Goal: Task Accomplishment & Management: Manage account settings

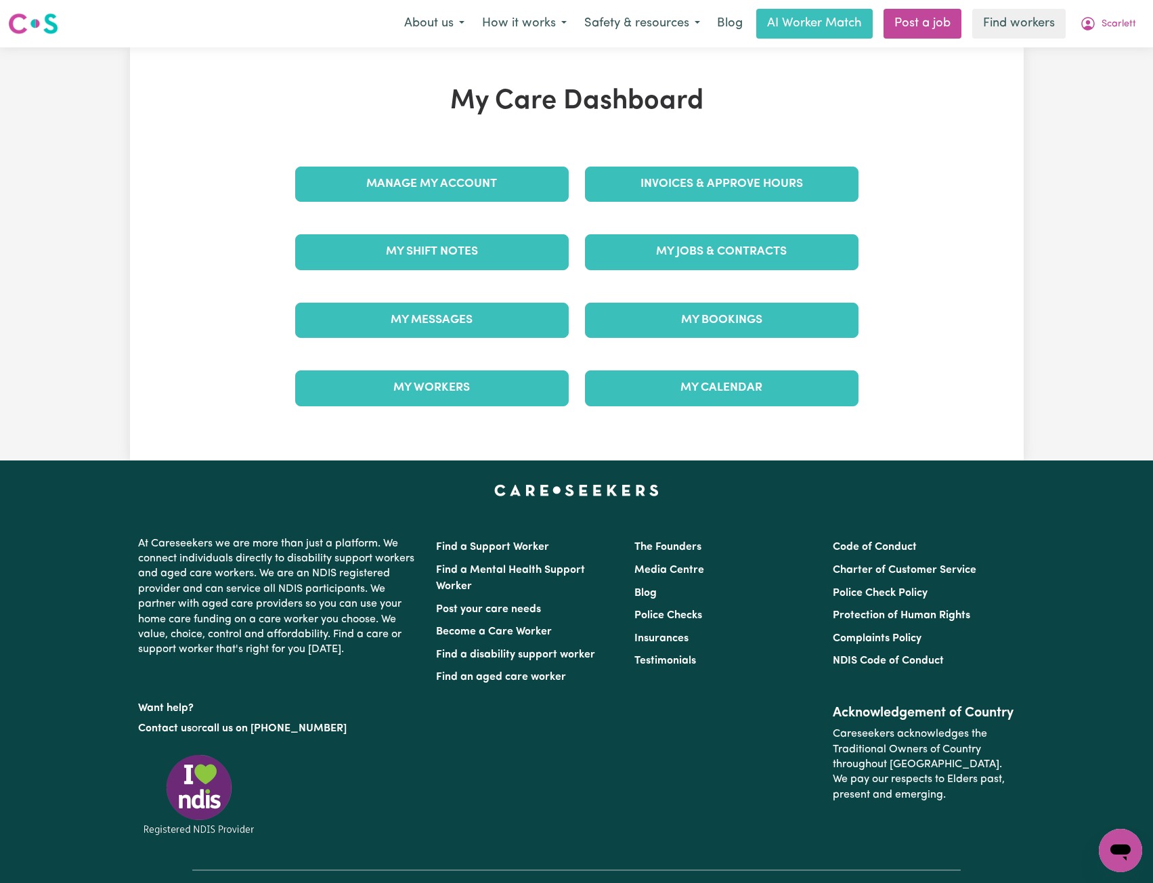
click at [515, 205] on div "Manage My Account" at bounding box center [432, 184] width 290 height 68
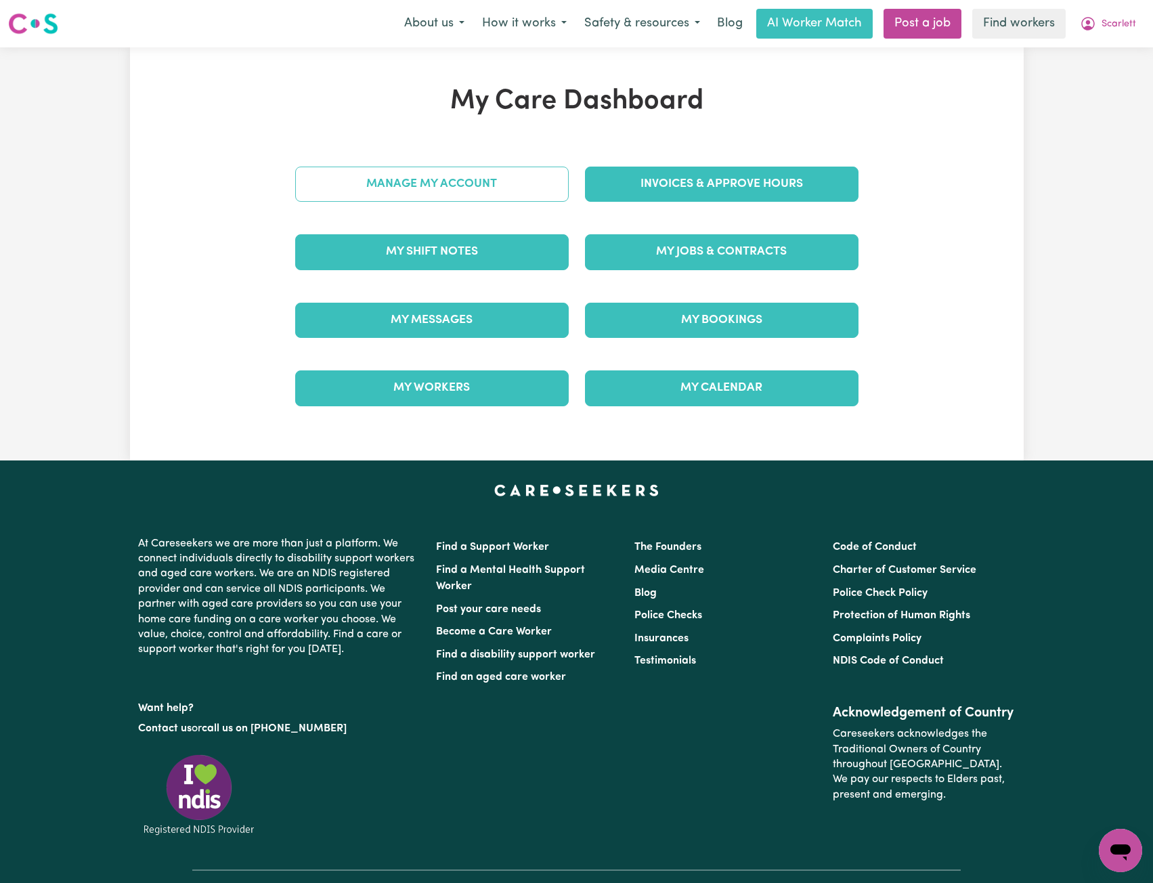
click at [516, 179] on link "Manage My Account" at bounding box center [432, 184] width 274 height 35
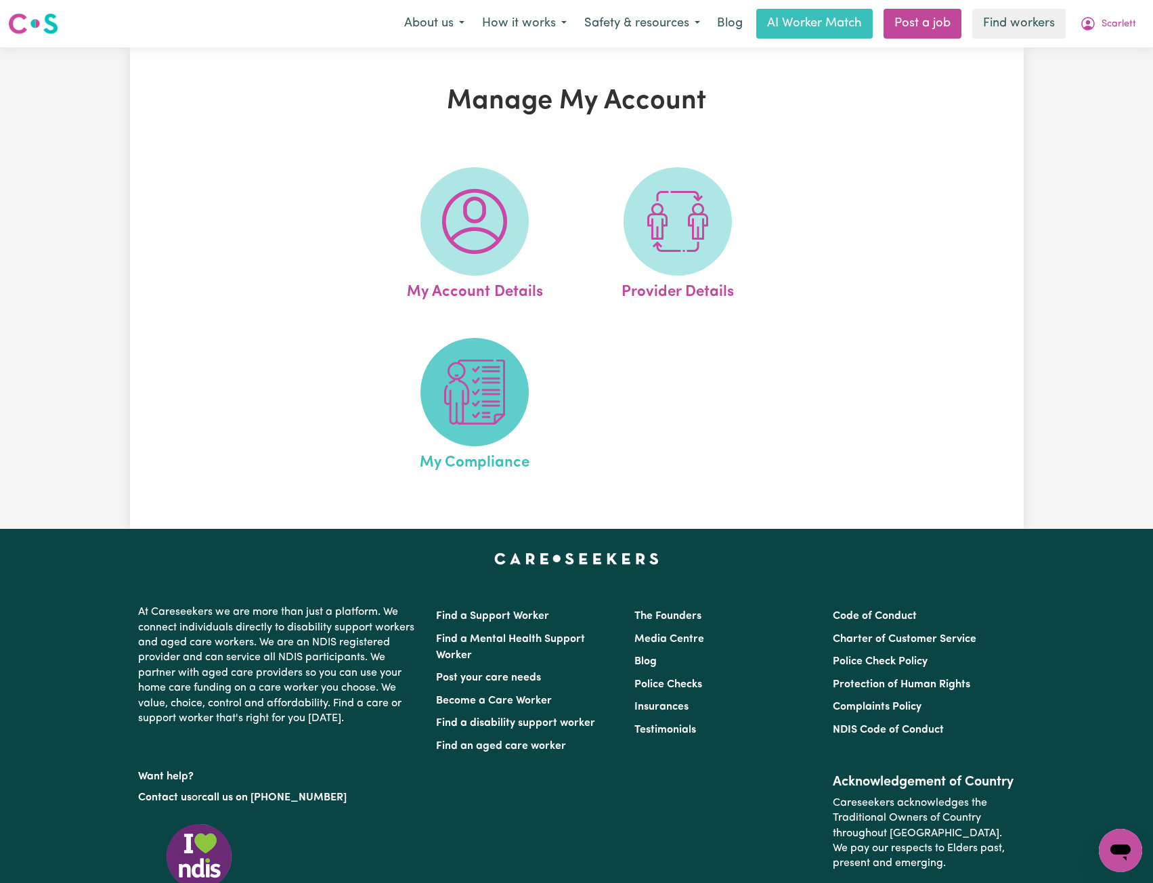
click at [450, 361] on img at bounding box center [474, 392] width 65 height 65
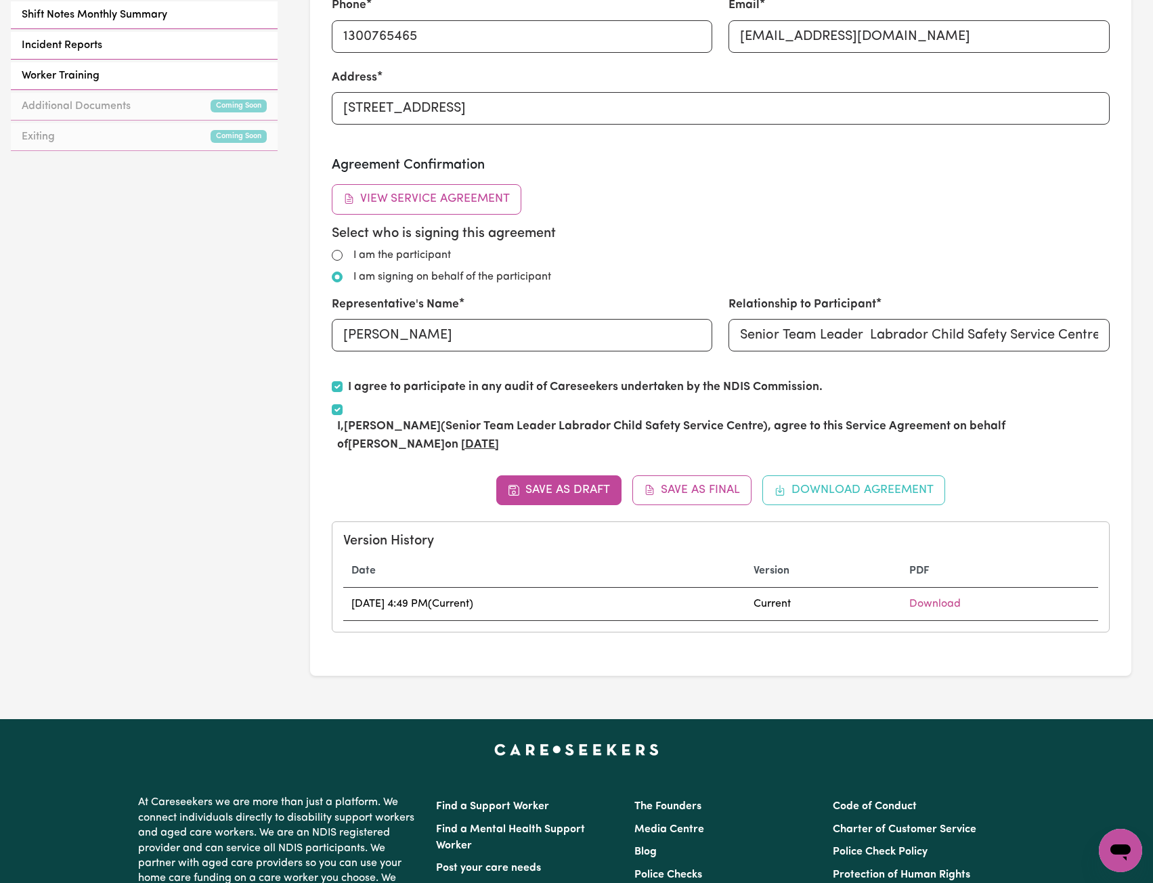
scroll to position [677, 0]
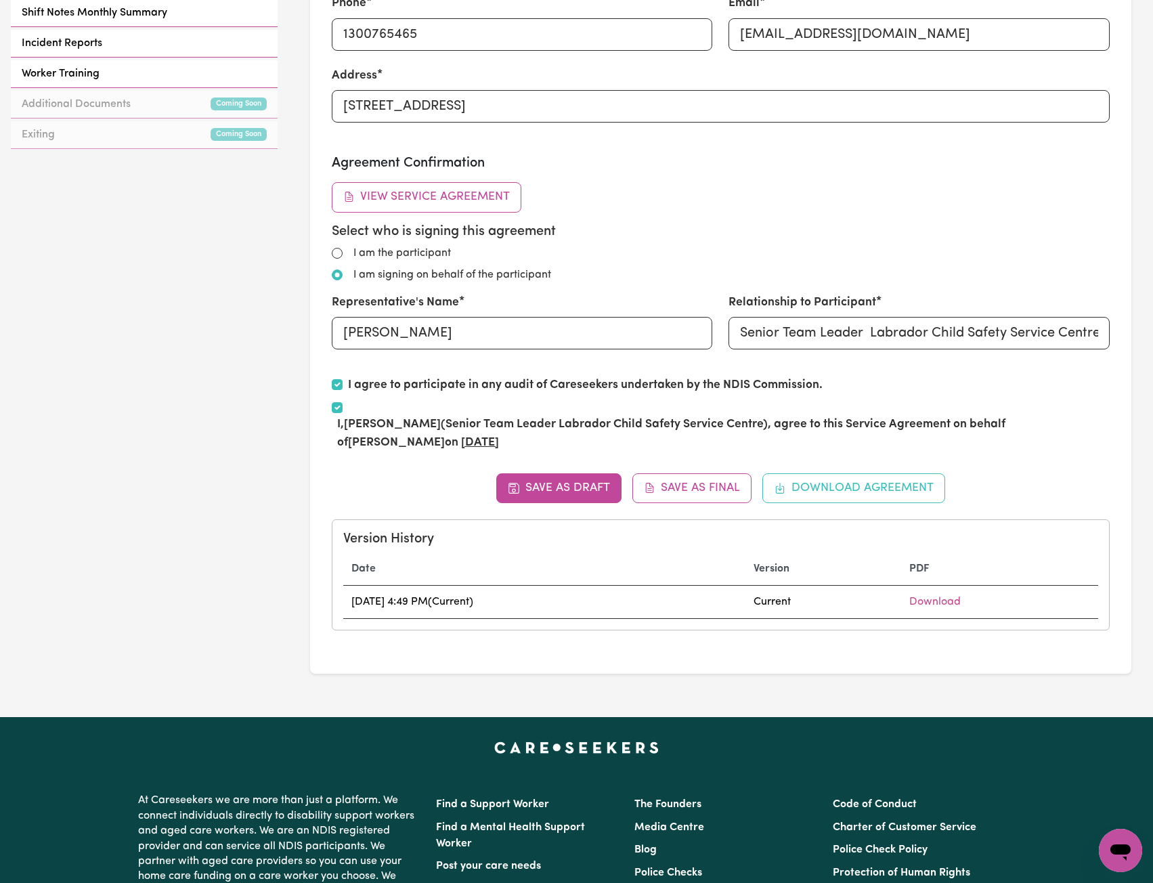
drag, startPoint x: 427, startPoint y: 425, endPoint x: 349, endPoint y: 425, distance: 77.9
click at [349, 425] on label "I, [PERSON_NAME] (Senior Team Leader Labrador Child Safety Service Centre) , ag…" at bounding box center [723, 434] width 773 height 36
copy strong "[PERSON_NAME]"
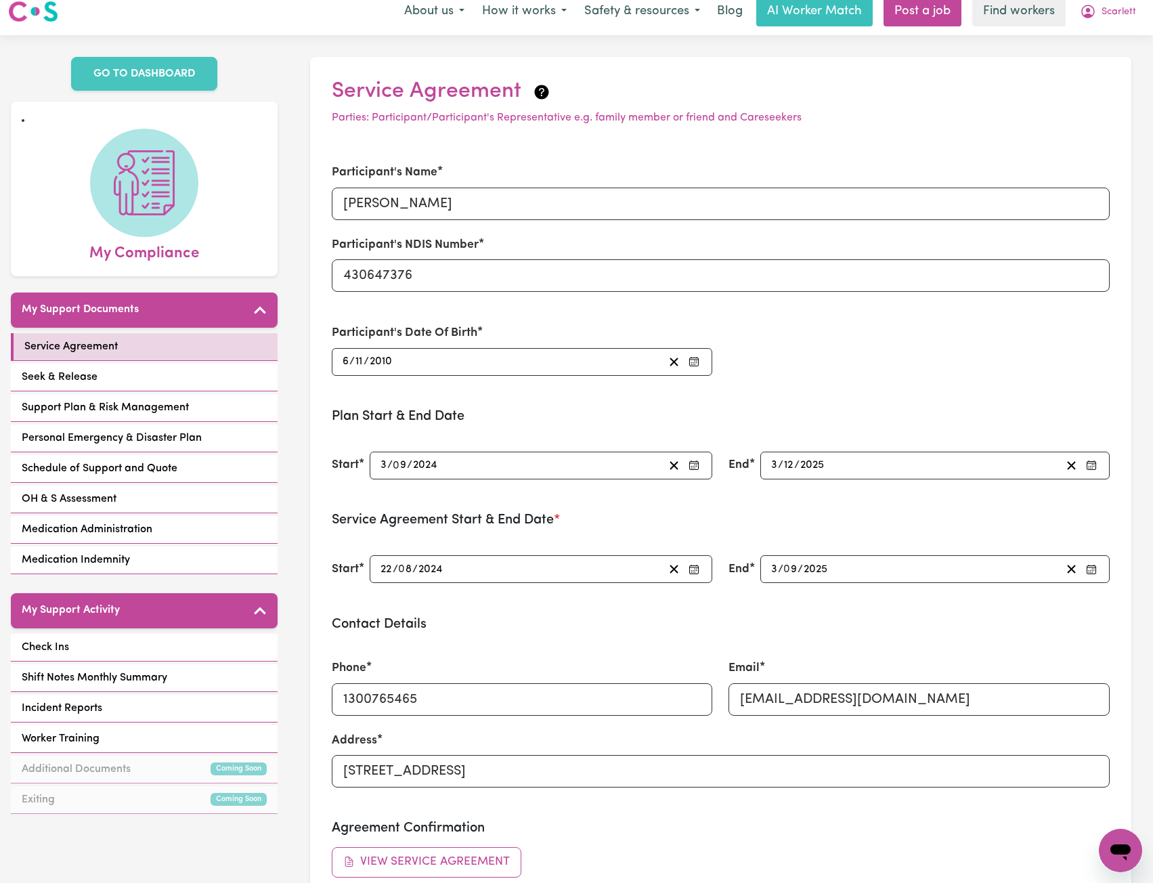
scroll to position [0, 0]
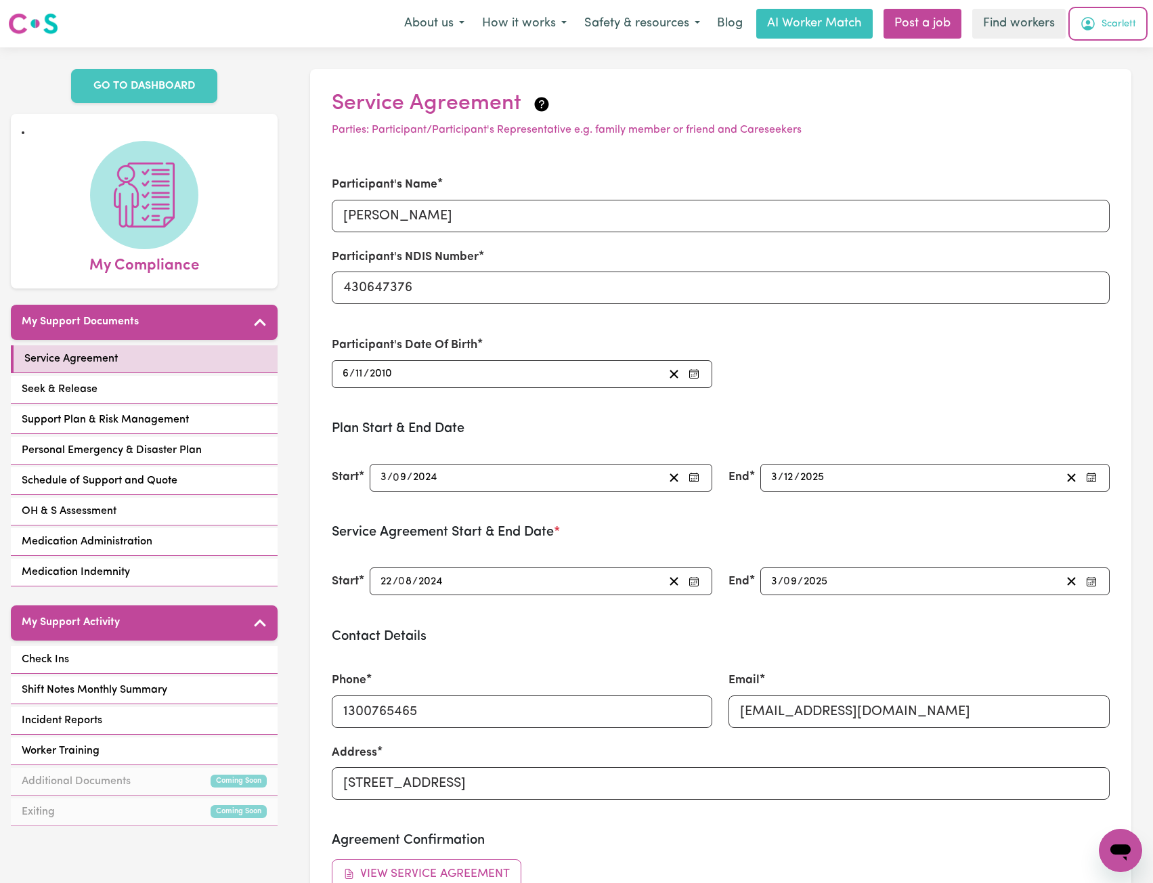
click at [1102, 32] on span "Scarlett" at bounding box center [1119, 24] width 35 height 15
click at [1083, 78] on link "Logout" at bounding box center [1091, 78] width 107 height 26
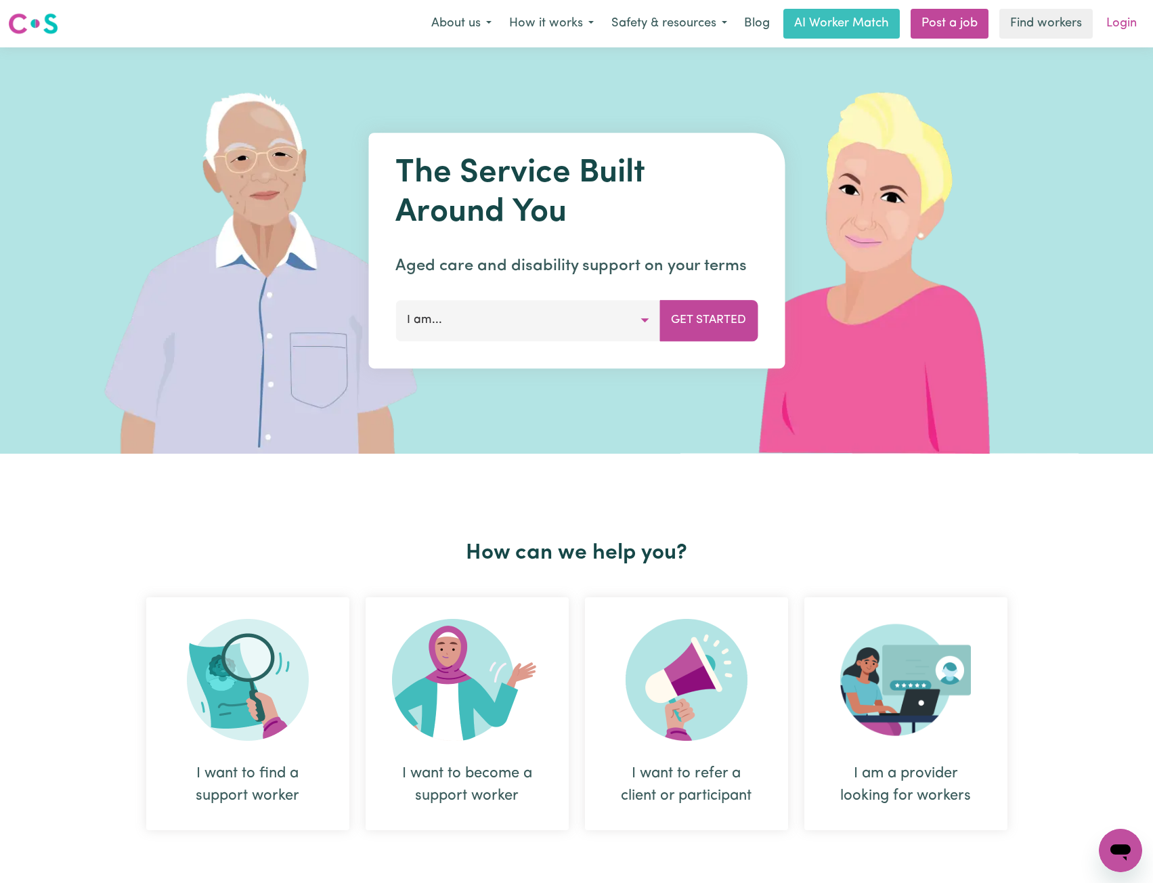
click at [1115, 26] on link "Login" at bounding box center [1122, 24] width 47 height 30
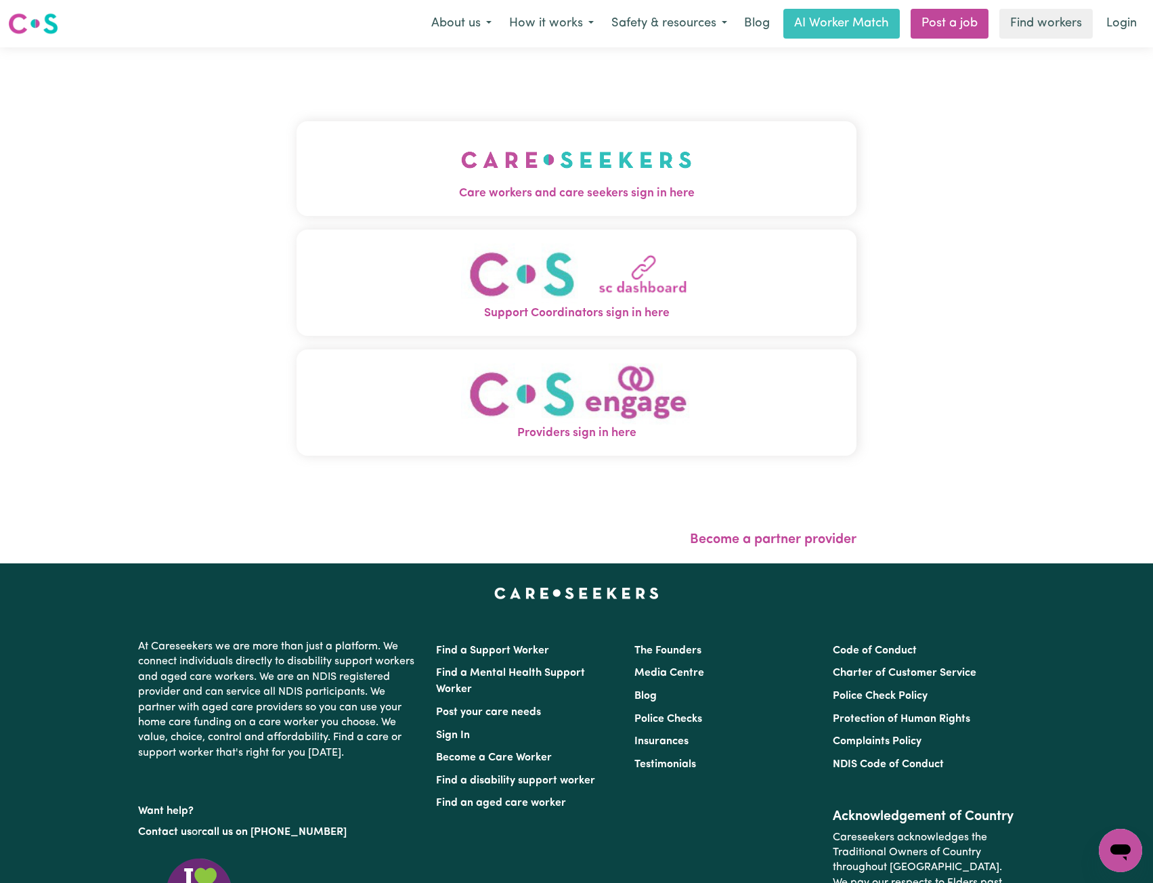
click at [425, 125] on button "Care workers and care seekers sign in here" at bounding box center [577, 168] width 561 height 95
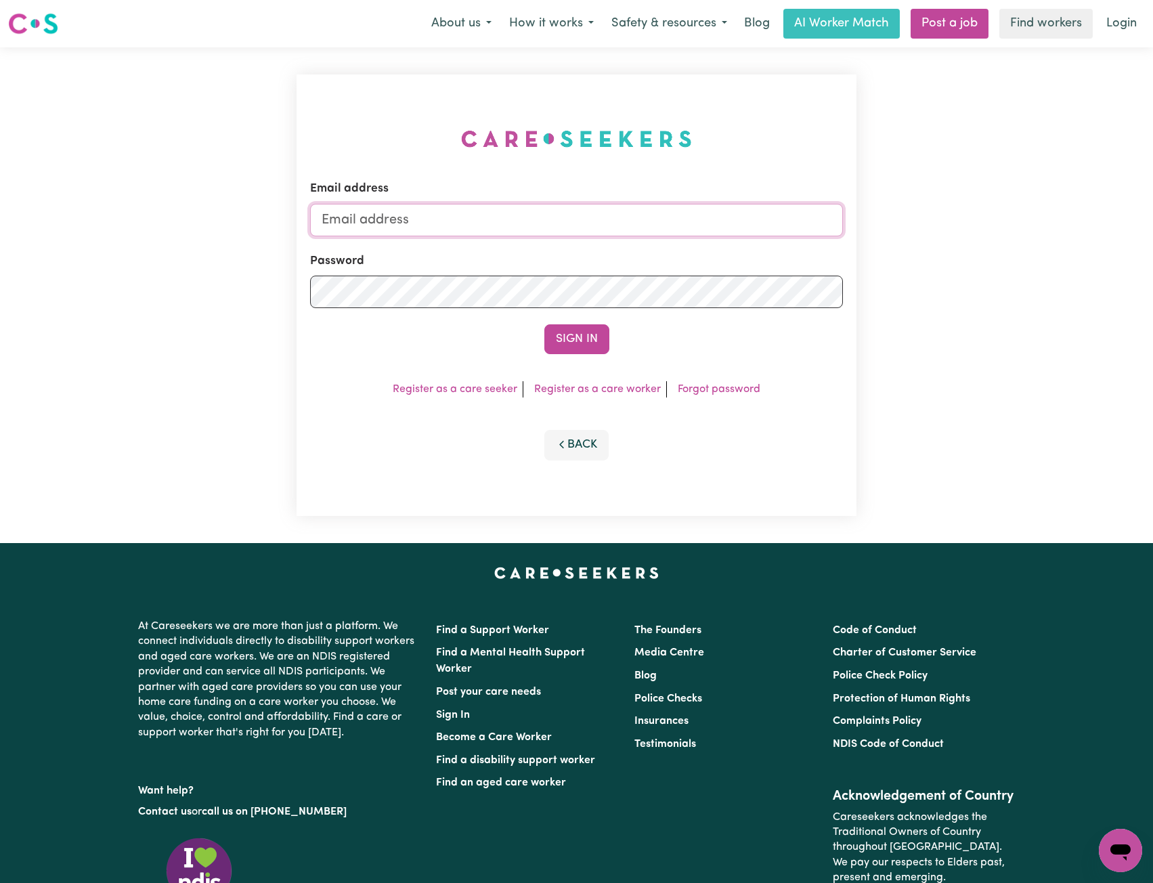
drag, startPoint x: 576, startPoint y: 215, endPoint x: 577, endPoint y: 230, distance: 15.6
click at [576, 215] on input "Email address" at bounding box center [577, 220] width 534 height 33
drag, startPoint x: 390, startPoint y: 223, endPoint x: 663, endPoint y: 253, distance: 274.6
click at [658, 253] on form "Email address [EMAIL_ADDRESS][PERSON_NAME][DOMAIN_NAME] Password Sign In" at bounding box center [577, 267] width 534 height 174
type input "superuser~[EMAIL_ADDRESS][DOMAIN_NAME]"
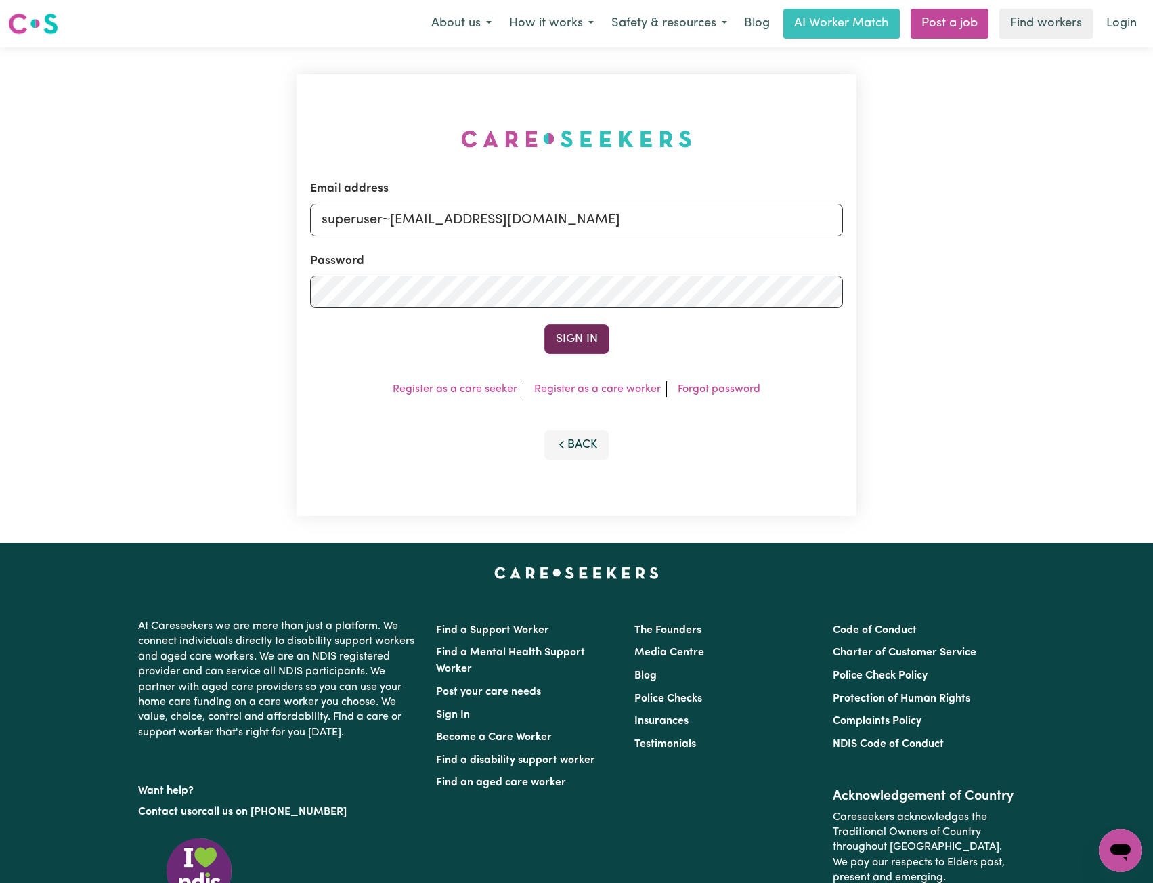
click at [601, 331] on button "Sign In" at bounding box center [577, 339] width 65 height 30
